Goal: Navigation & Orientation: Find specific page/section

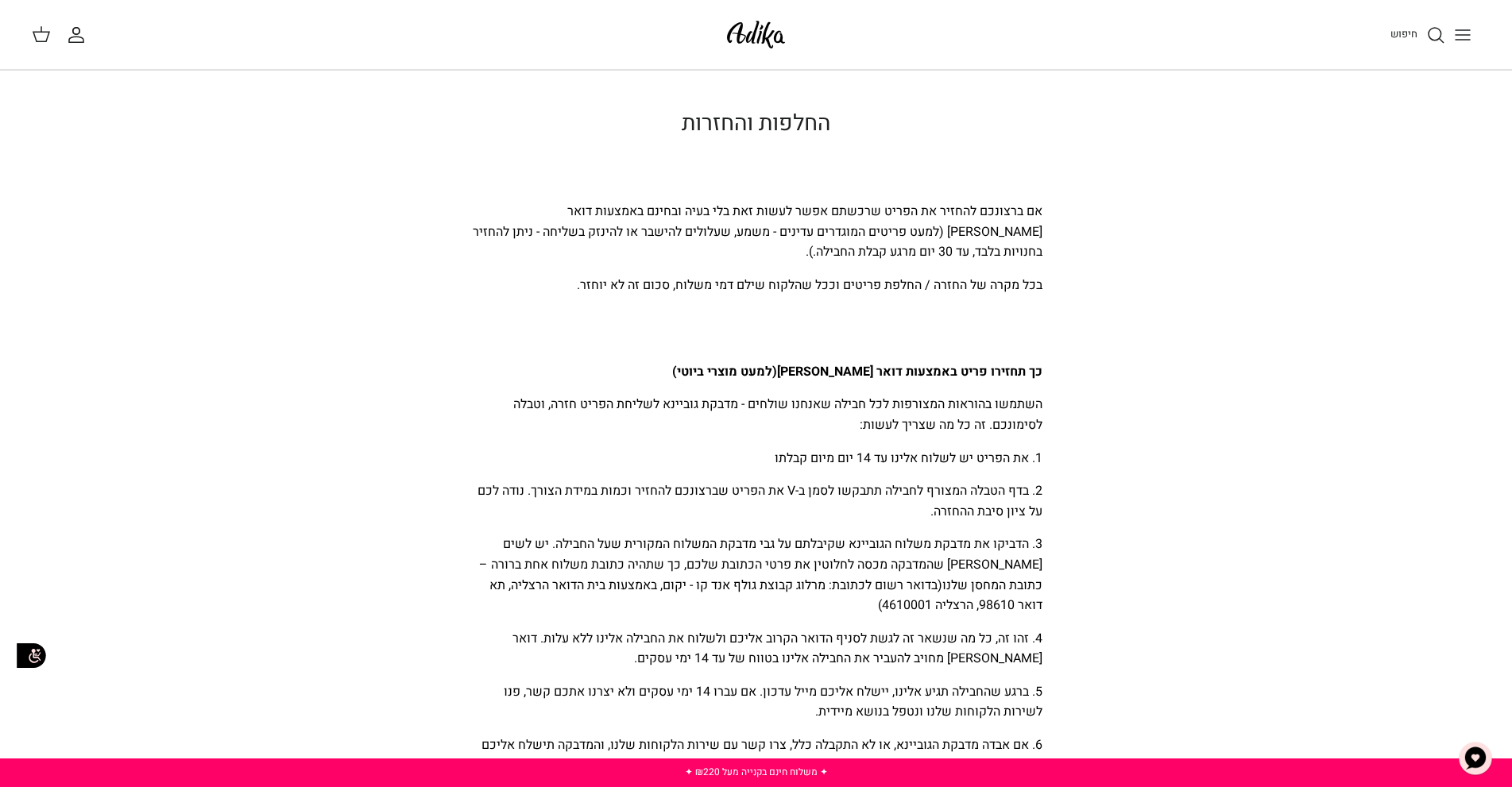
click at [1460, 32] on icon "Toggle menu" at bounding box center [1462, 35] width 19 height 19
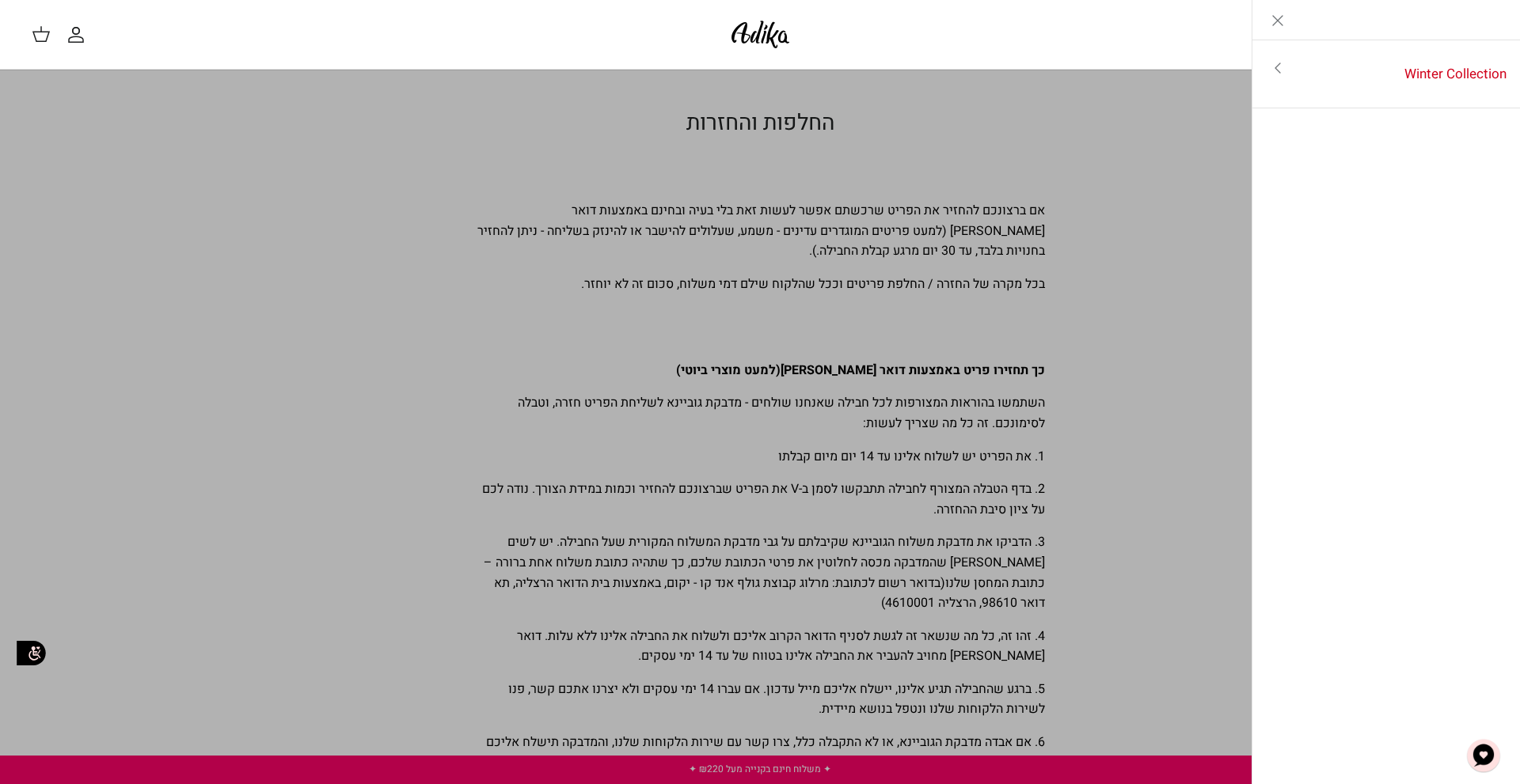
click at [1277, 67] on icon "Toggle menu" at bounding box center [1277, 68] width 19 height 19
click at [1449, 72] on link "לכל הפריטים" at bounding box center [1386, 69] width 252 height 39
